Goal: Transaction & Acquisition: Book appointment/travel/reservation

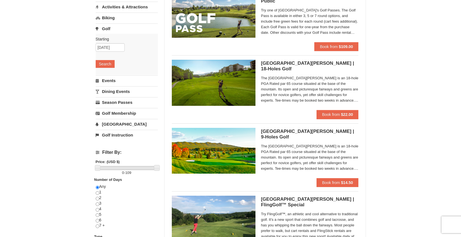
scroll to position [65, 0]
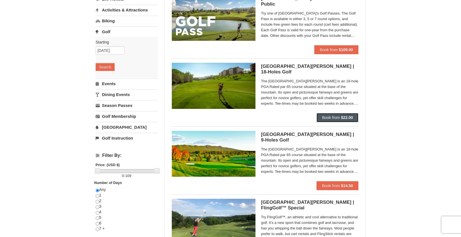
click at [333, 118] on span "Book from" at bounding box center [331, 117] width 18 height 4
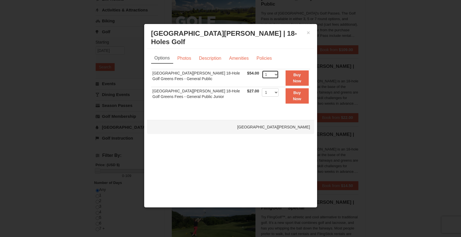
click at [273, 74] on select "1 2 3 4" at bounding box center [270, 74] width 17 height 8
select select "2"
click at [262, 70] on select "1 2 3 4" at bounding box center [270, 74] width 17 height 8
click at [297, 79] on strong "Buy Now" at bounding box center [297, 78] width 8 height 11
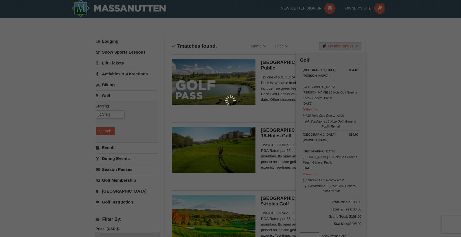
scroll to position [2, 0]
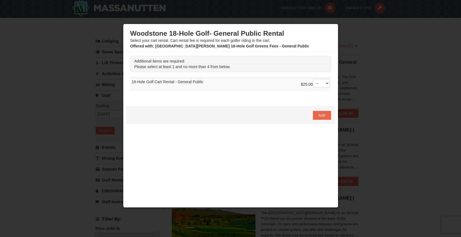
click at [381, 51] on div at bounding box center [230, 118] width 461 height 237
click at [319, 114] on span "Add" at bounding box center [322, 115] width 7 height 4
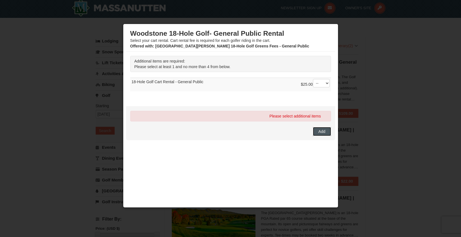
click at [319, 131] on span "Add" at bounding box center [322, 131] width 7 height 4
click at [318, 83] on select "-- 01 02 03 04" at bounding box center [321, 83] width 17 height 8
select select "1"
click at [313, 79] on select "-- 01 02 03 04" at bounding box center [321, 83] width 17 height 8
click at [322, 131] on button "Add" at bounding box center [322, 131] width 18 height 9
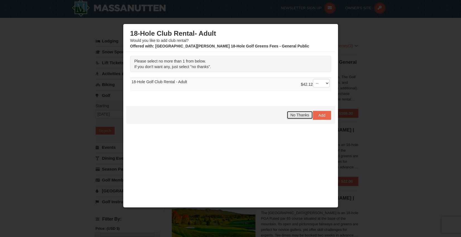
click at [295, 114] on span "No Thanks" at bounding box center [299, 115] width 19 height 4
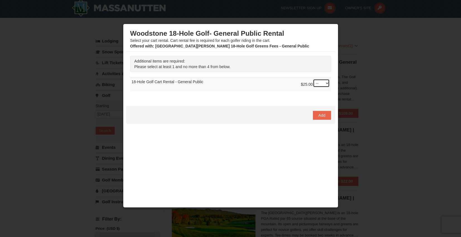
click at [323, 83] on select "-- 01 02 03 04" at bounding box center [321, 83] width 17 height 8
select select "1"
click at [313, 79] on select "-- 01 02 03 04" at bounding box center [321, 83] width 17 height 8
click at [319, 114] on span "Add" at bounding box center [322, 115] width 7 height 4
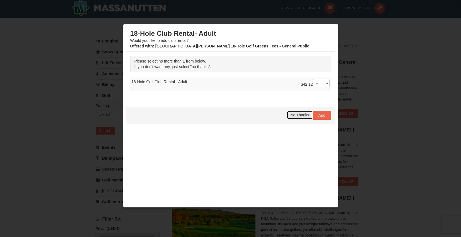
click at [292, 114] on span "No Thanks" at bounding box center [299, 115] width 19 height 4
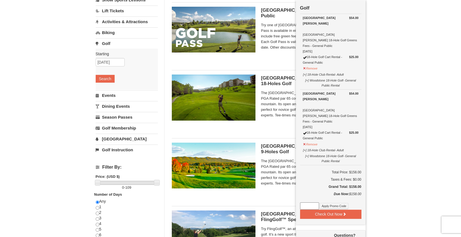
scroll to position [13, 0]
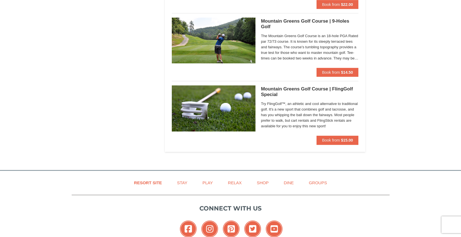
scroll to position [449, 0]
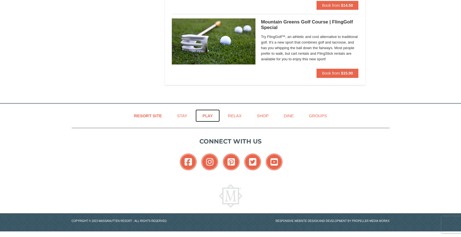
click at [206, 115] on link "Play" at bounding box center [208, 115] width 24 height 13
